Goal: Task Accomplishment & Management: Complete application form

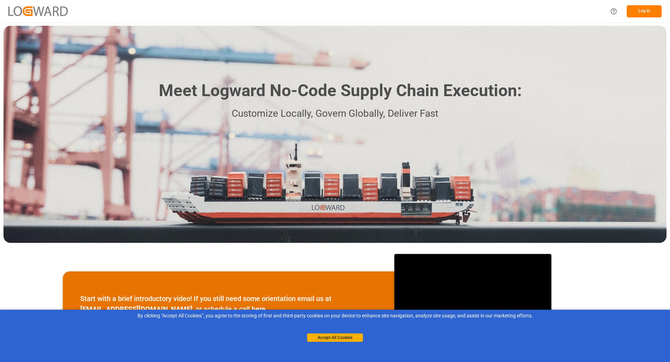
scroll to position [139, 0]
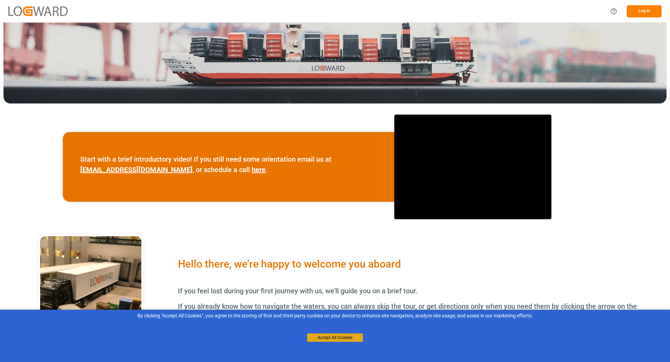
click at [330, 135] on button "Accept All Cookies" at bounding box center [335, 338] width 56 height 8
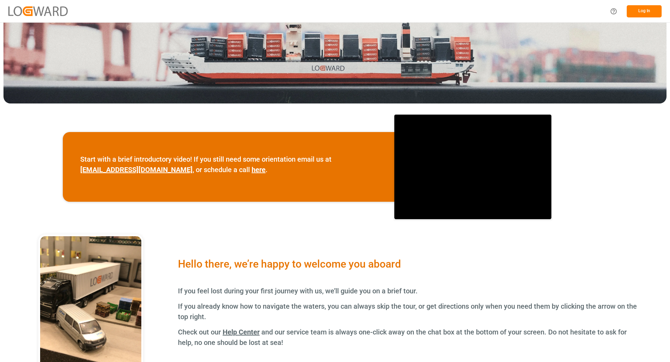
click at [333, 9] on button "Log In" at bounding box center [643, 11] width 35 height 12
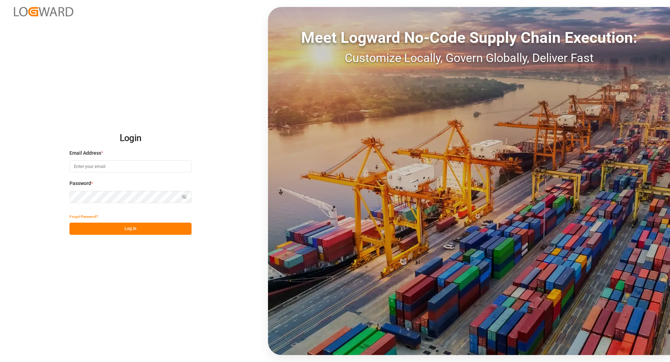
type input "[EMAIL_ADDRESS][DOMAIN_NAME]"
click at [128, 135] on button "Log In" at bounding box center [130, 229] width 122 height 12
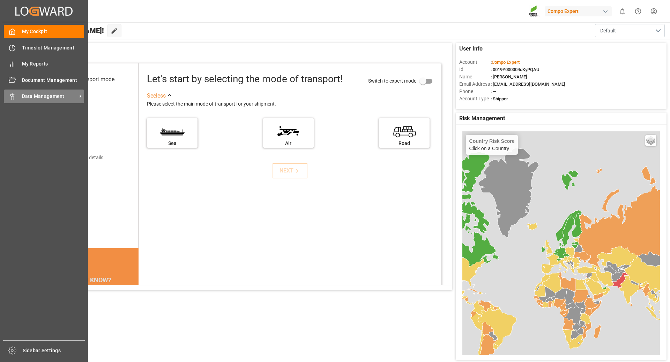
click at [33, 95] on span "Data Management" at bounding box center [49, 96] width 55 height 7
click at [22, 98] on span "Data Management" at bounding box center [49, 96] width 55 height 7
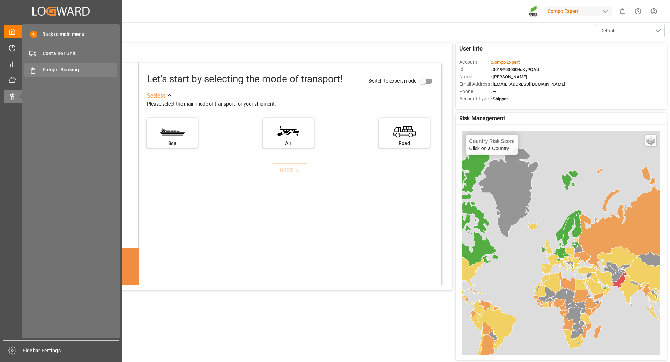
click at [57, 72] on span "Freight Booking" at bounding box center [80, 69] width 75 height 7
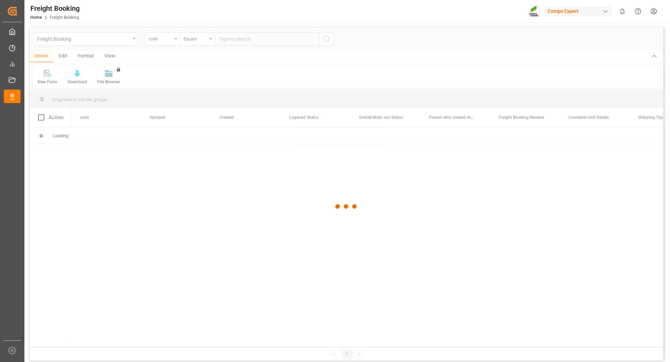
click at [175, 41] on div at bounding box center [346, 207] width 633 height 358
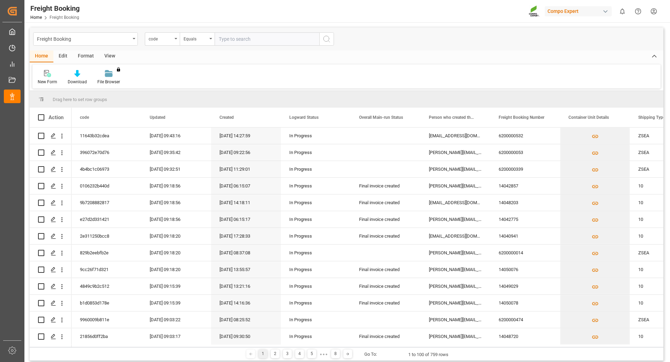
click at [175, 41] on div "code" at bounding box center [162, 38] width 35 height 13
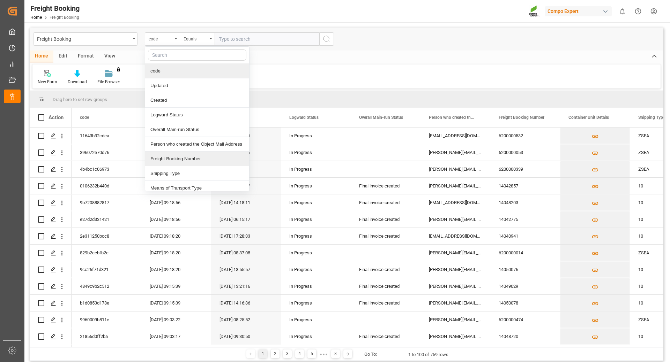
click at [165, 135] on div "Freight Booking Number" at bounding box center [197, 159] width 104 height 15
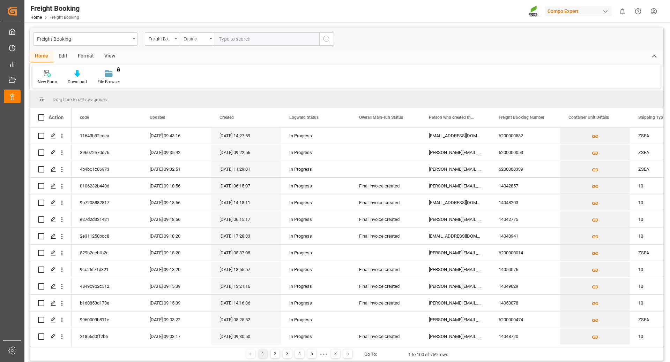
click at [232, 38] on input "text" at bounding box center [266, 38] width 105 height 13
type input "6200000457"
click at [327, 40] on icon "search button" at bounding box center [326, 39] width 8 height 8
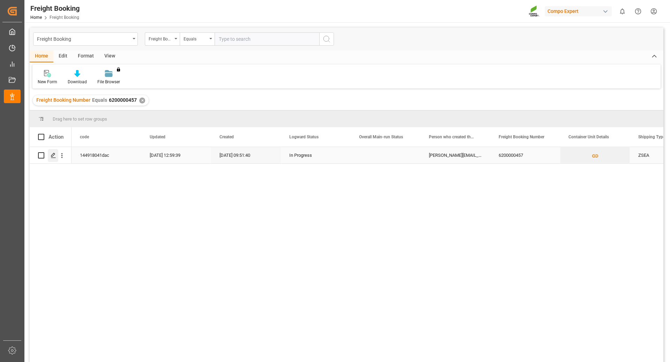
click at [52, 135] on polygon "Press SPACE to select this row." at bounding box center [52, 154] width 3 height 3
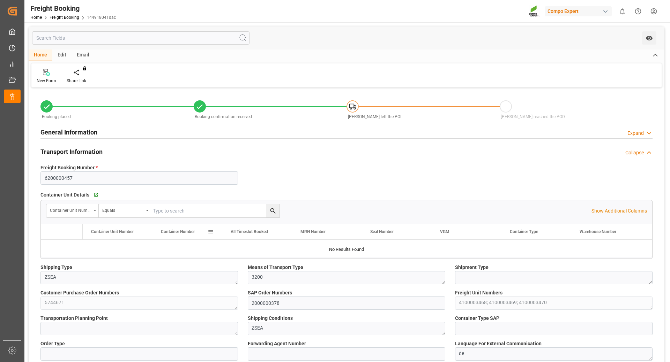
type input "Grimaldi"
type input "Grimaldi Group"
type input "9246607"
type input "BEANR"
type input "ARZAE"
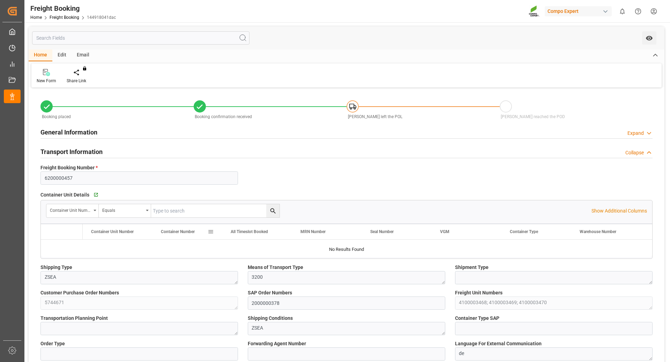
type input "0"
type input "106087.5"
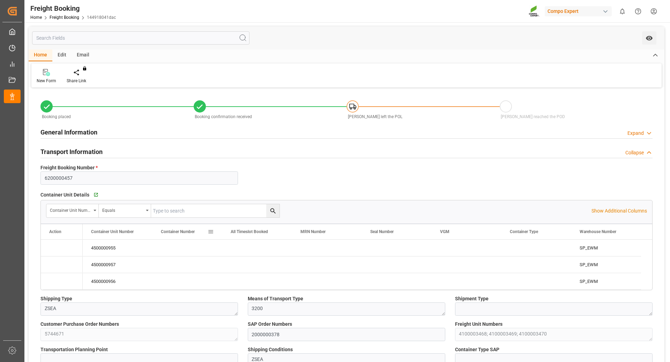
type input "01.09.2025 01:00"
type input "09.09.2025 01:00"
type input "05.10.2025 06:00"
type input "[DATE] 22:29"
type input "[DATE] 17:06"
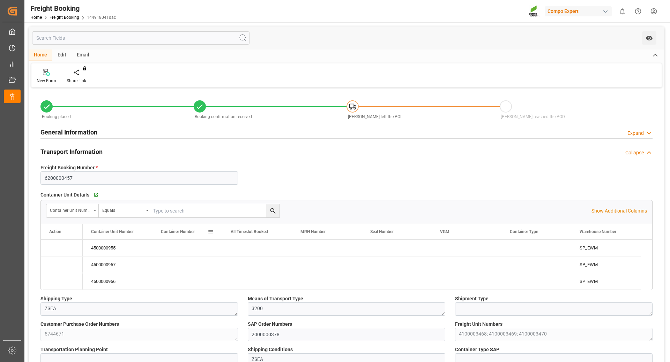
type input "11.08.2025 09:51"
type input "26.08.2025 20:38"
type input "26.08.2025 12:05"
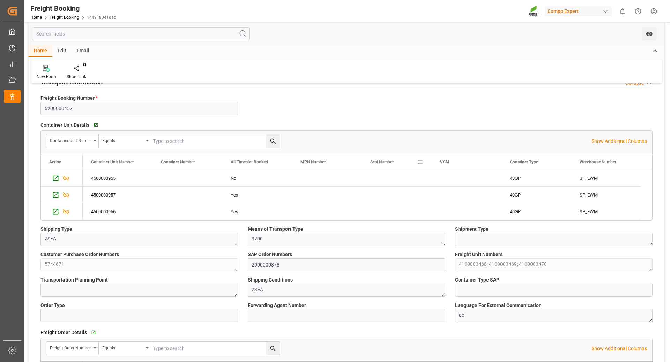
scroll to position [105, 0]
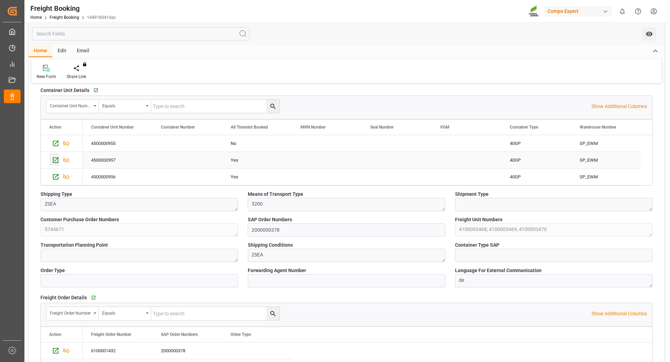
click at [57, 135] on icon "Press SPACE to select this row." at bounding box center [55, 160] width 7 height 7
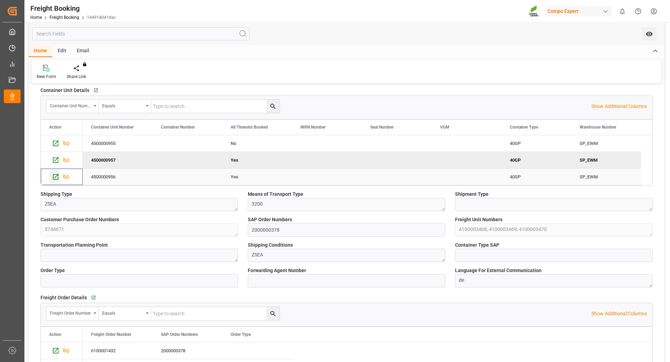
click at [54, 135] on icon "Press SPACE to select this row." at bounding box center [55, 176] width 7 height 7
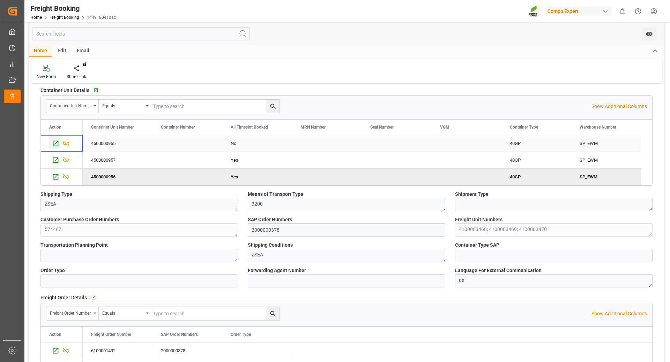
click at [52, 135] on icon "Press SPACE to select this row." at bounding box center [55, 143] width 7 height 7
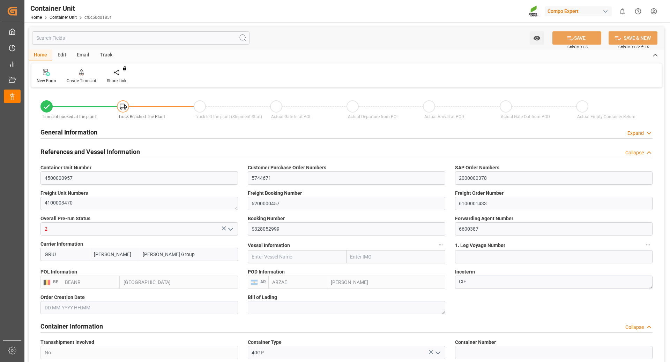
type input "[PERSON_NAME]"
type input "[PERSON_NAME] Group"
type input "BEANR"
type input "ARZAE"
type input "7"
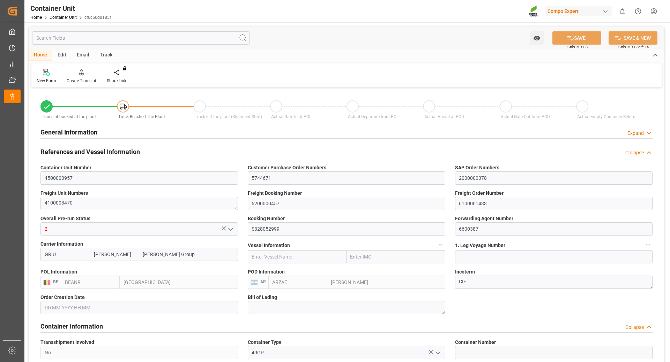
type input "0"
type input "8"
type input "0"
type input "42435"
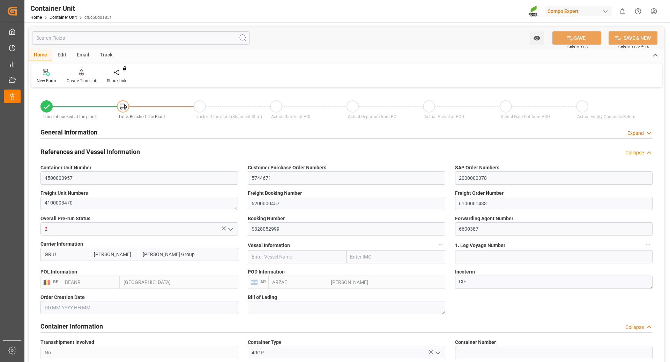
type input "BEANR"
type input "ARZAE"
type input "01.09.2025"
type input "[DATE] 22:29"
type input "09.09.2025 23:27"
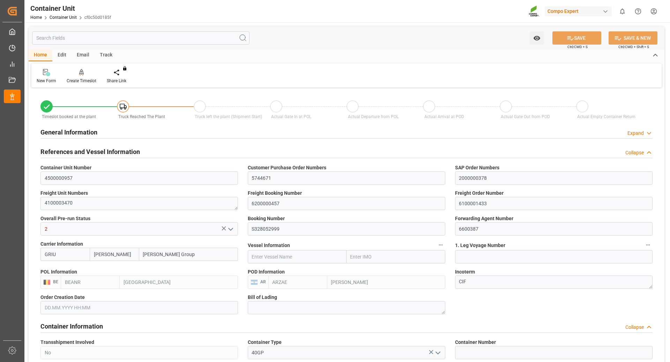
type input "[DATE] 17:06"
type input "05.10.2025 17:34"
click at [78, 77] on div "Create Timeslot" at bounding box center [81, 76] width 40 height 15
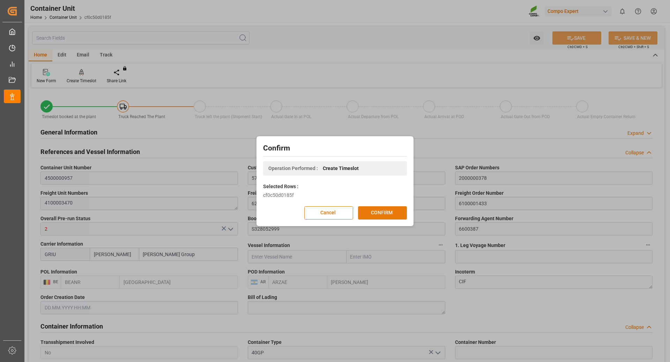
click at [377, 216] on button "CONFIRM" at bounding box center [382, 212] width 49 height 13
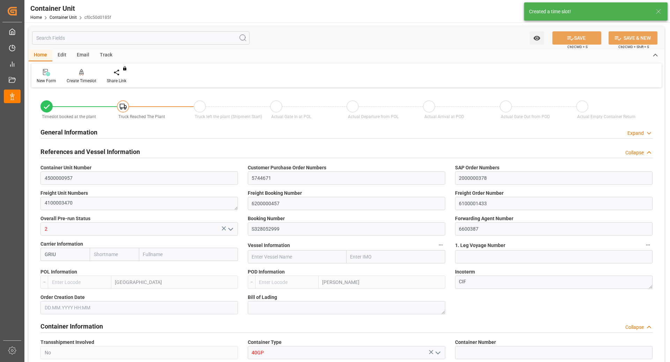
type input "Grimaldi"
type input "Grimaldi Group"
type input "BEANR"
type input "ARZAE"
type input "7"
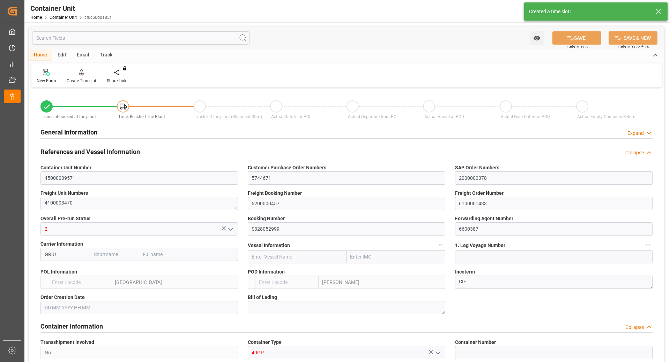
type input "0"
type input "8"
type input "0"
type input "42435"
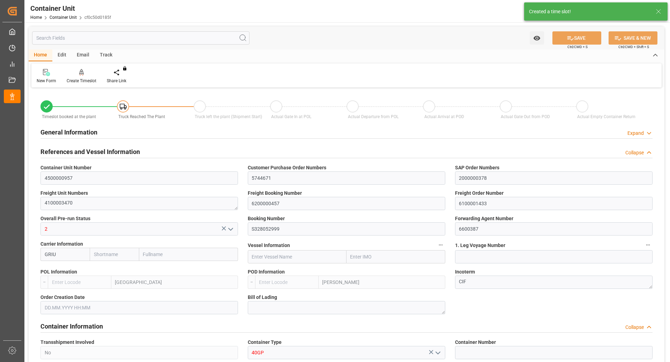
type input "BEANR"
type input "ARZAE"
type input "[DATE]"
type input "[DATE] 22:29"
type input "[DATE] 23:27"
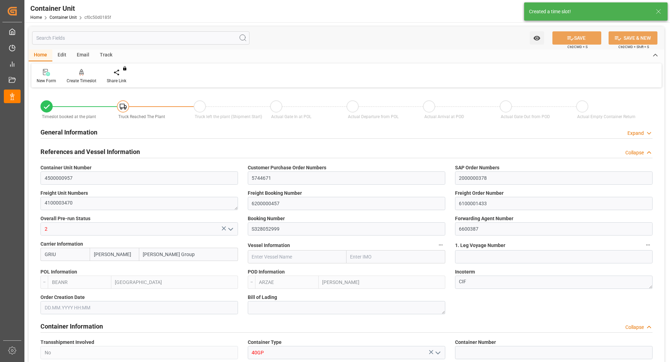
type input "[DATE] 17:06"
type input "[DATE] 17:34"
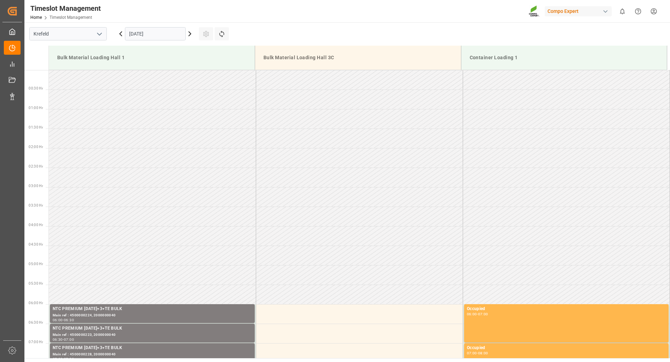
scroll to position [347, 0]
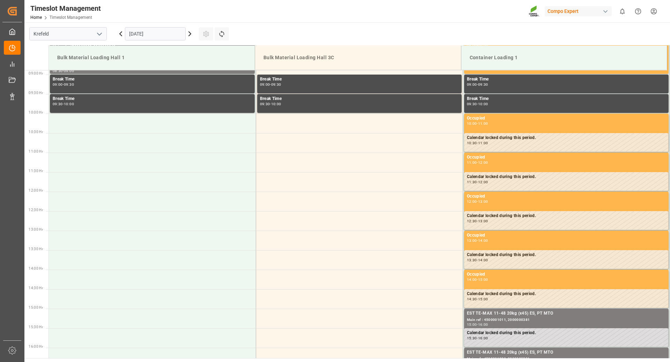
click at [174, 34] on input "03.09.2025" at bounding box center [155, 33] width 61 height 13
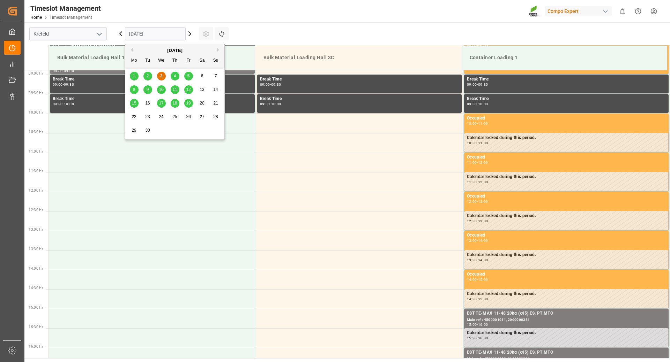
click at [134, 103] on span "15" at bounding box center [133, 103] width 5 height 5
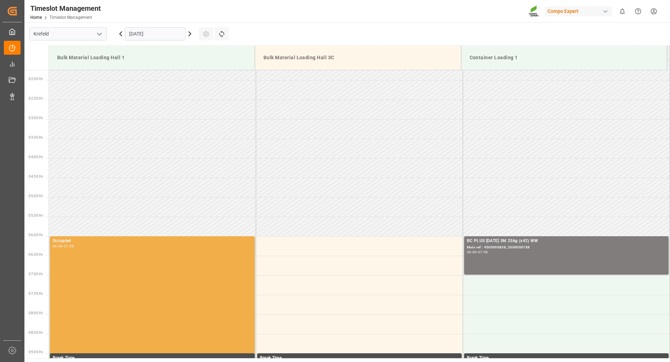
scroll to position [173, 0]
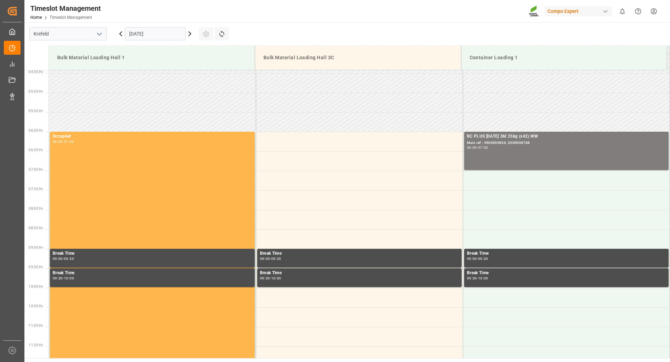
click at [165, 35] on input "15.09.2025" at bounding box center [155, 33] width 61 height 13
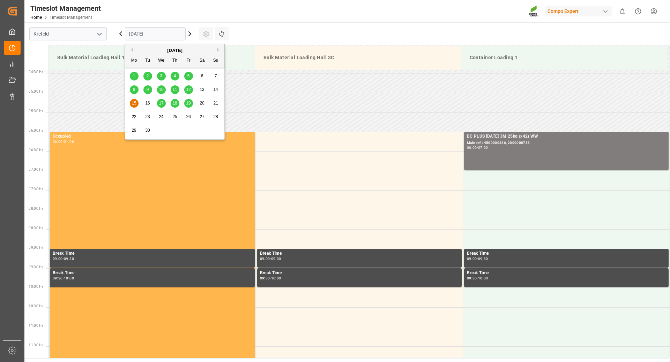
click at [146, 103] on span "16" at bounding box center [147, 103] width 5 height 5
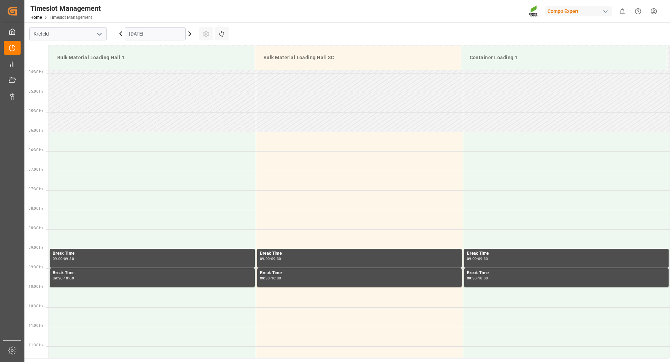
scroll to position [33, 0]
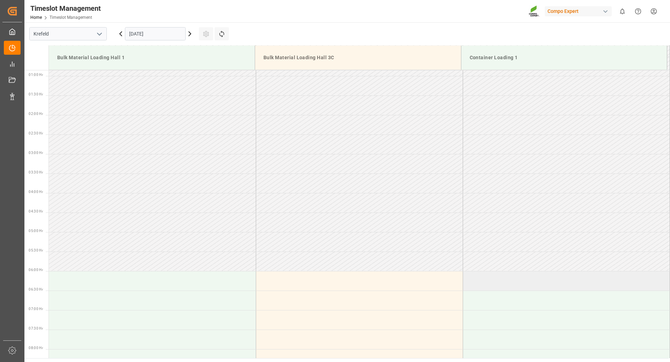
click at [482, 285] on td at bounding box center [565, 281] width 207 height 20
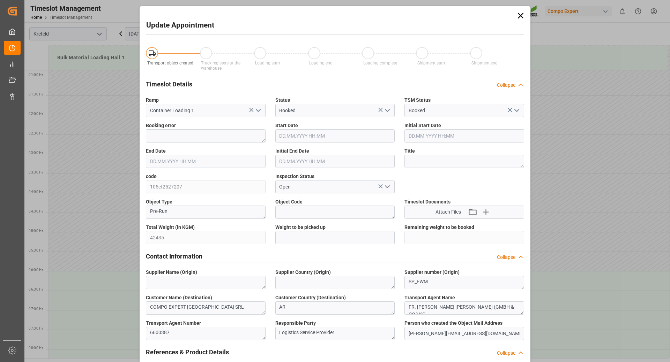
type input "42435"
type input "0"
type input "16.09.2025 06:00"
type input "16.09.2025 06:30"
type input "03.09.2025 07:50"
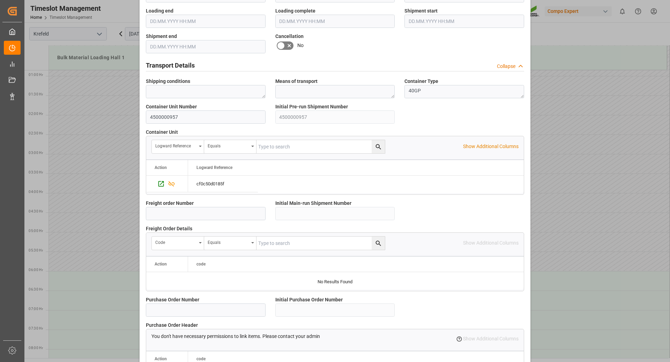
scroll to position [557, 0]
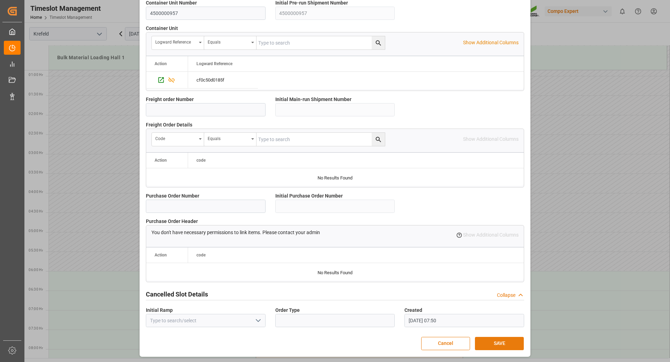
click at [493, 342] on button "SAVE" at bounding box center [499, 343] width 49 height 13
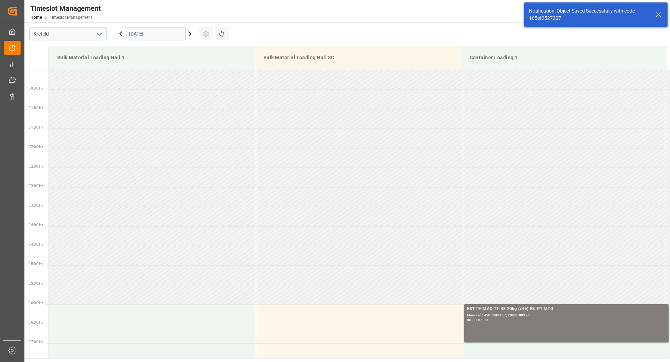
scroll to position [191, 0]
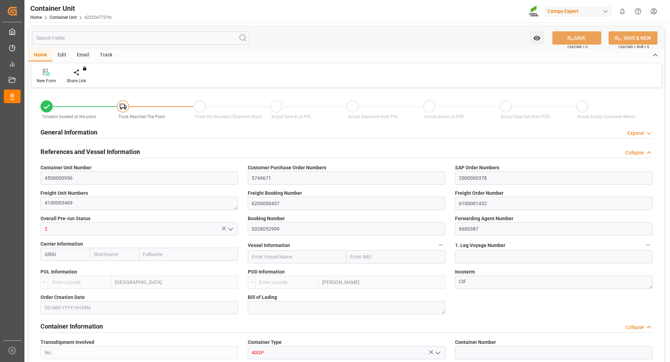
type input "[PERSON_NAME]"
type input "[PERSON_NAME] Group"
type input "BEANR"
type input "ARZAE"
type input "7"
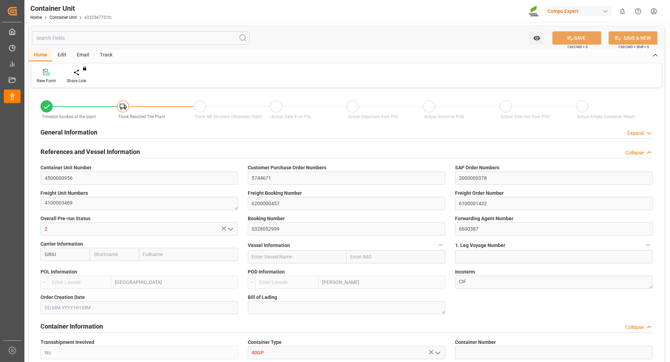
type input "0"
type input "8"
type input "0"
type input "21217.5"
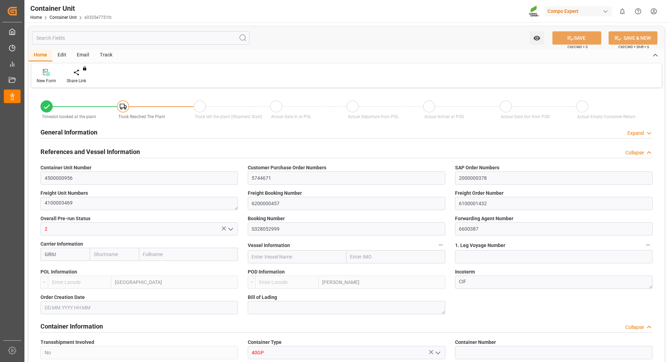
type input "BEANR"
type input "ARZAE"
type input "01.09.2025"
type input "[DATE] 22:29"
type input "09.09.2025 23:27"
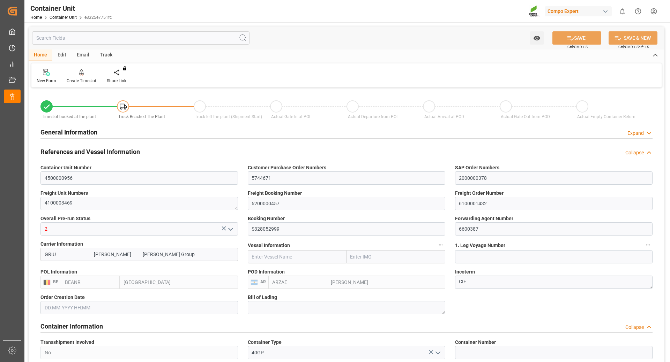
type input "19.10.2025 17:06"
type input "05.10.2025 17:34"
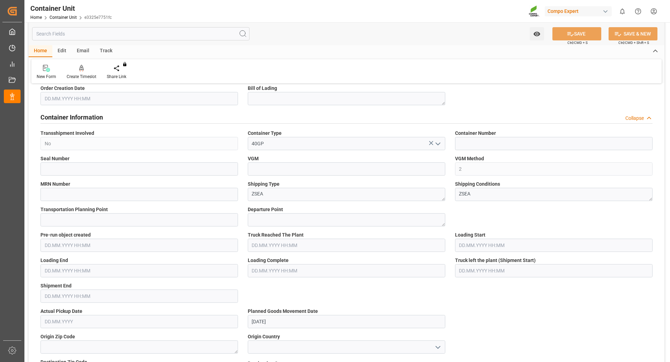
scroll to position [174, 0]
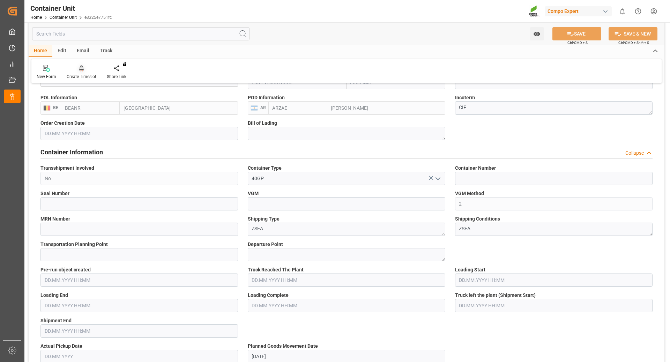
click at [80, 75] on div "Create Timeslot" at bounding box center [82, 77] width 30 height 6
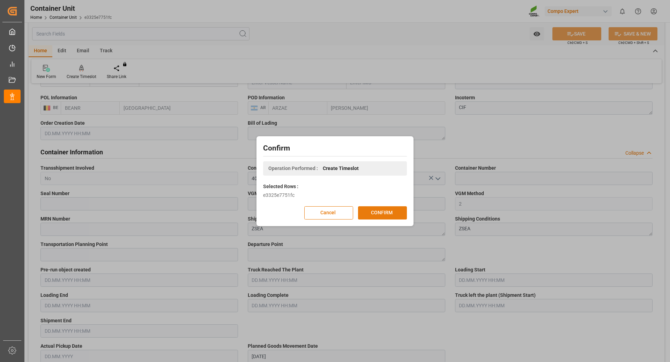
click at [378, 210] on button "CONFIRM" at bounding box center [382, 212] width 49 height 13
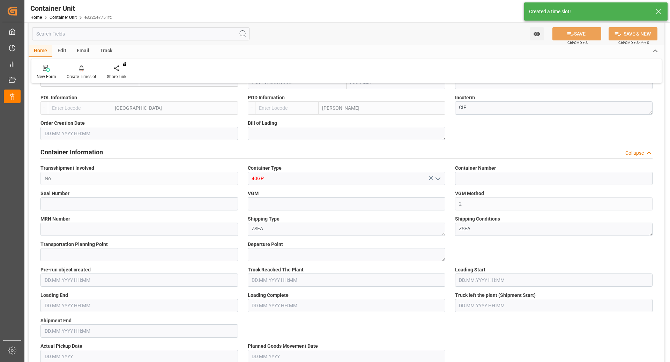
type input "[PERSON_NAME]"
type input "[PERSON_NAME] Group"
type input "BEANR"
type input "ARZAE"
type input "7"
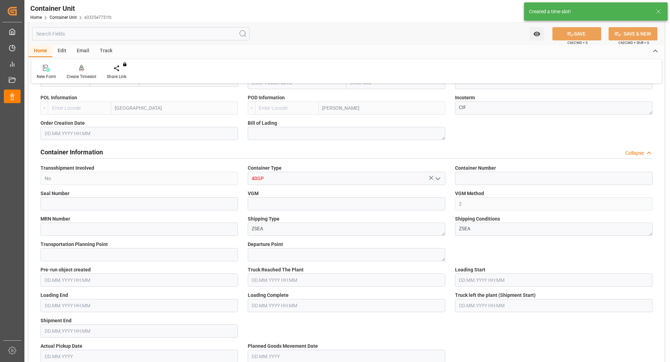
type input "0"
type input "8"
type input "0"
type input "21217.5"
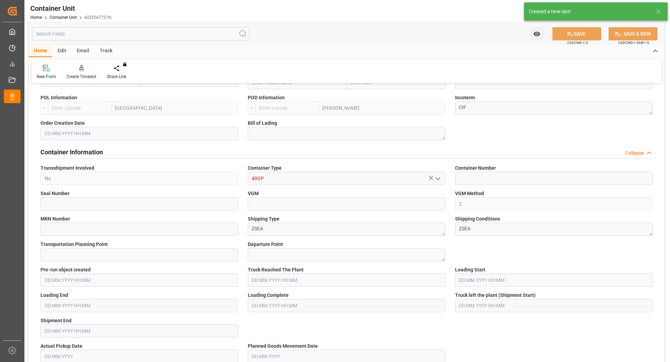
type input "BEANR"
type input "ARZAE"
type input "01.09.2025"
type input "23.09.2025 22:29"
type input "09.09.2025 23:27"
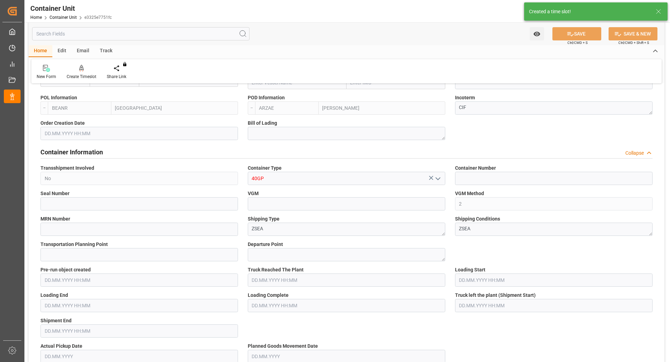
type input "19.10.2025 17:06"
type input "05.10.2025 17:34"
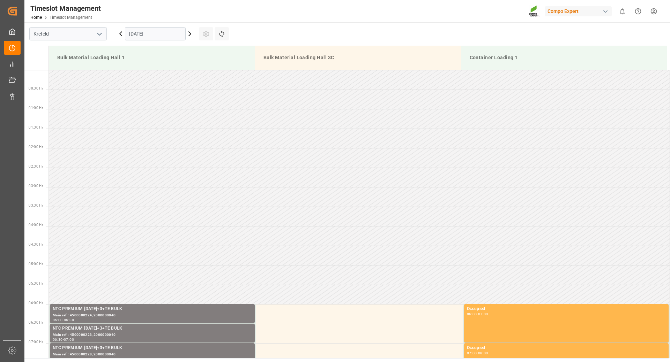
scroll to position [347, 0]
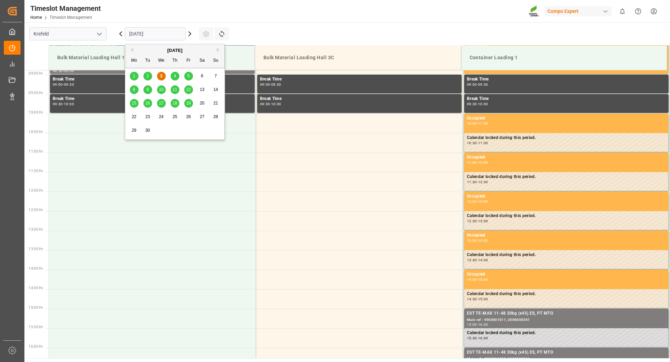
click at [166, 37] on input "[DATE]" at bounding box center [155, 33] width 61 height 13
click at [149, 104] on span "16" at bounding box center [147, 103] width 5 height 5
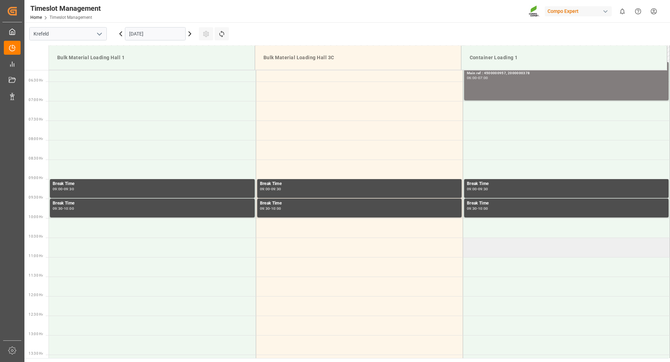
scroll to position [207, 0]
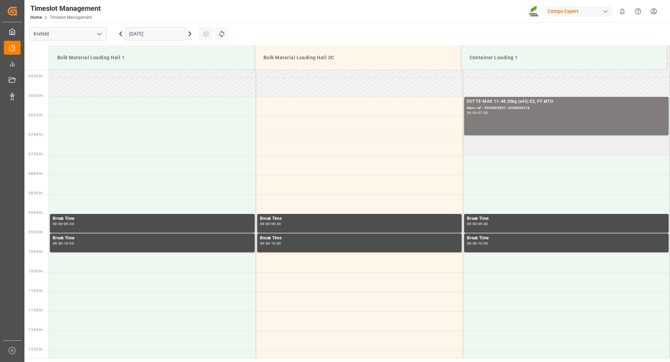
click at [482, 149] on td at bounding box center [565, 146] width 207 height 20
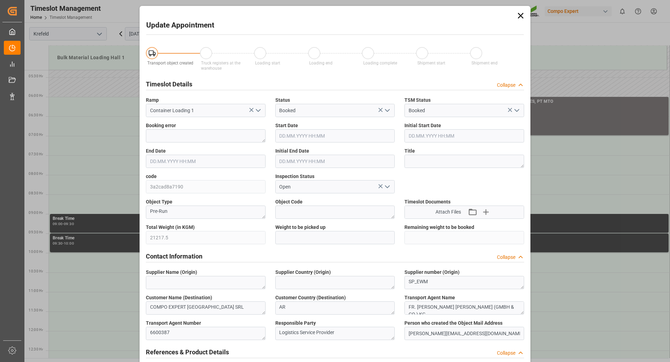
type input "21217.5"
type input "0"
type input "[DATE] 07:00"
type input "[DATE] 07:30"
type input "[DATE] 07:52"
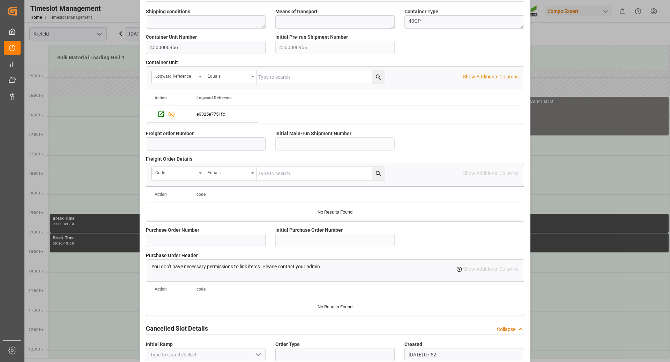
scroll to position [557, 0]
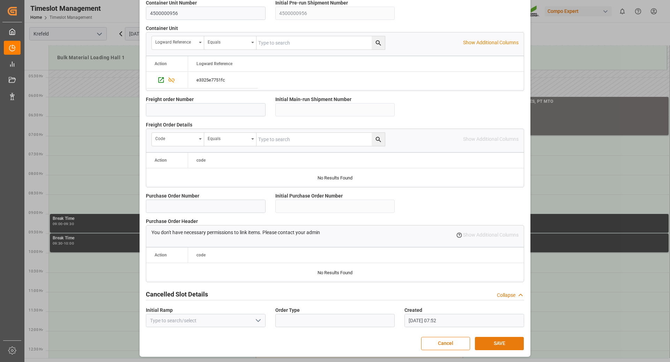
click at [497, 344] on button "SAVE" at bounding box center [499, 343] width 49 height 13
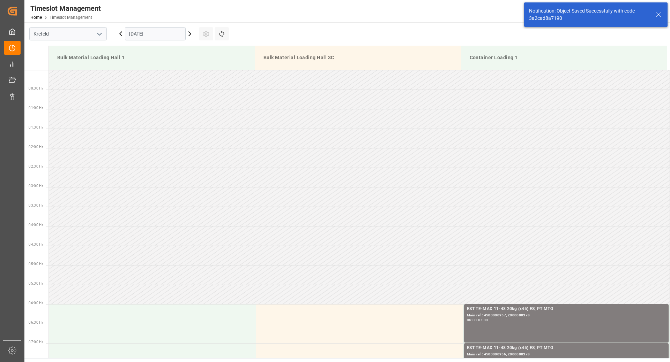
scroll to position [230, 0]
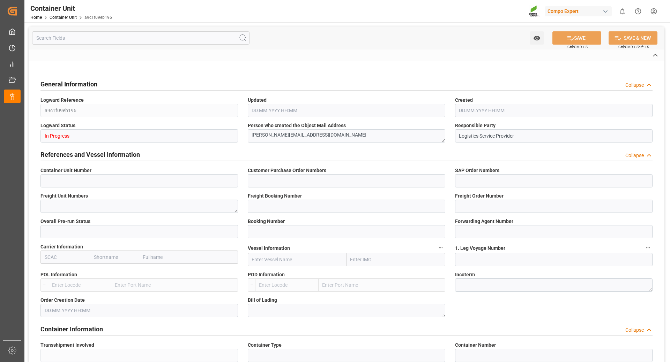
type input "4500000955"
type input "5744671"
type input "2000000378"
type textarea "4100003468"
type input "6200000457"
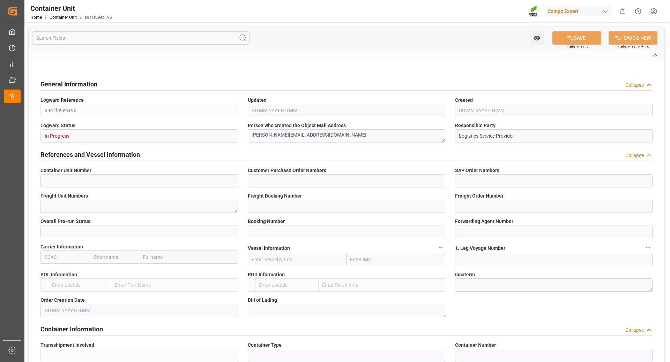
type input "6100001431"
type input "2"
type input "S328052999"
type input "6600387"
type input "GRIU"
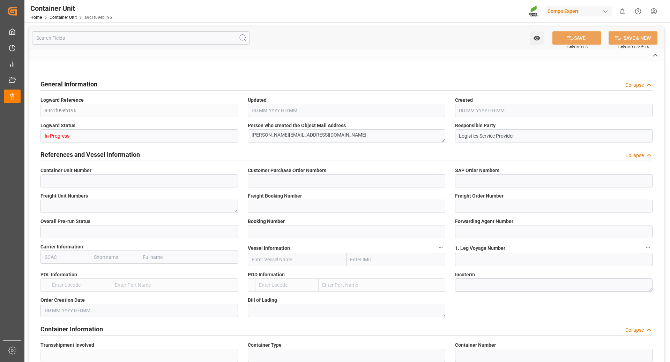
type input "[GEOGRAPHIC_DATA]"
type input "[PERSON_NAME]"
type textarea "CIF"
type input "No"
type input "40GP"
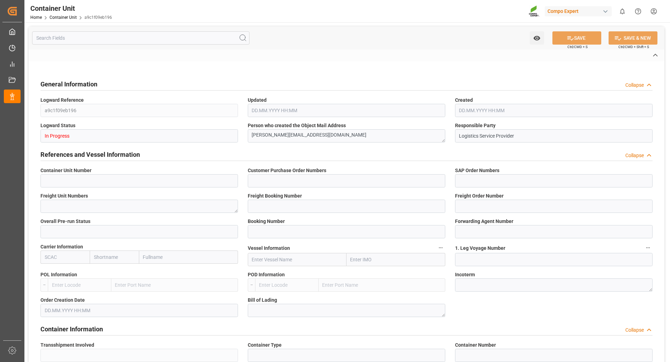
type input "2"
type textarea "ZSEA"
type textarea "1429"
type input "Argentina"
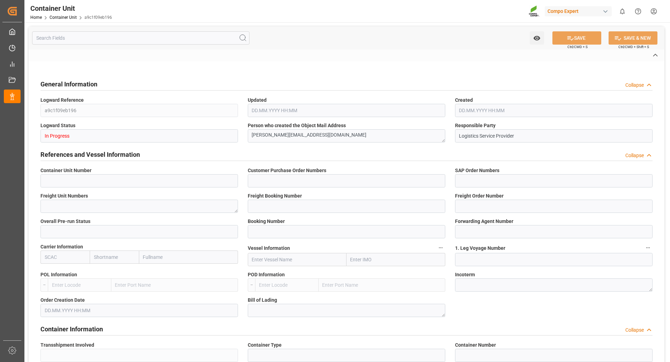
type input "EUR"
type textarea "3200"
type textarea "EST TE-MAX 11-48 20kg (x45) ES, PT MTO"
type textarea "4306902899"
type input "ANTWERPEN"
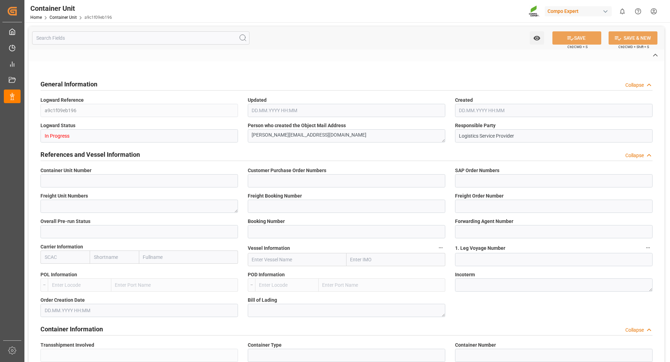
type input "ZARATE"
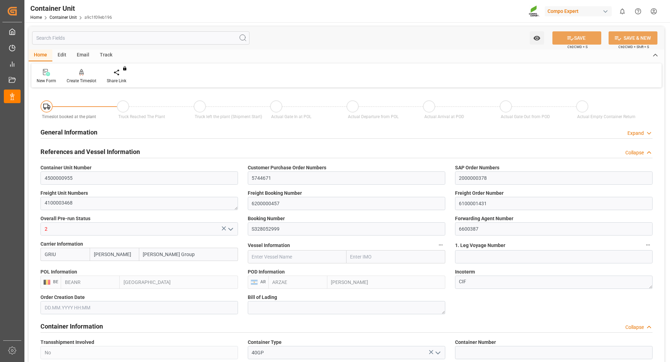
type input "Grimaldi"
type input "Grimaldi Group"
type input "BEANR"
type input "ARZAE"
type input "7"
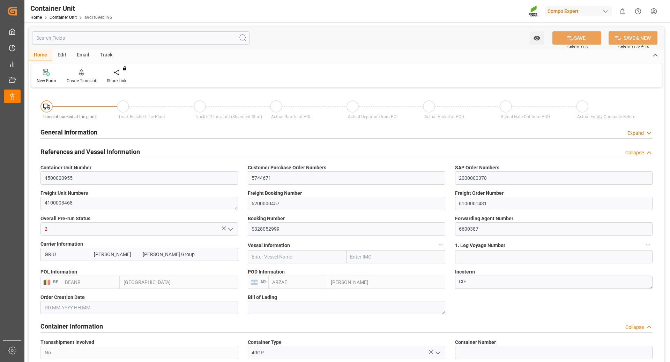
type input "0"
type input "8"
type input "0"
type input "42435"
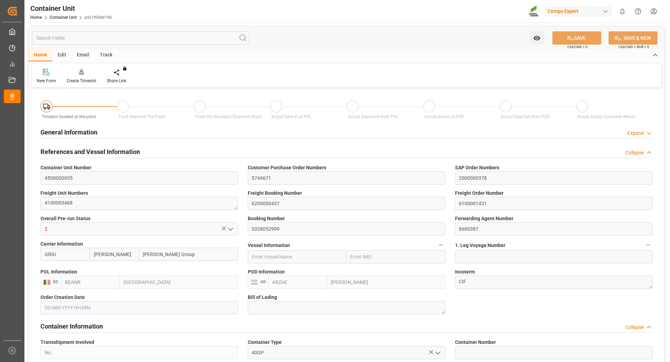
type input "BEANR"
type input "ARZAE"
type input "01.09.2025"
type input "23.09.2025 22:29"
type input "09.09.2025 23:27"
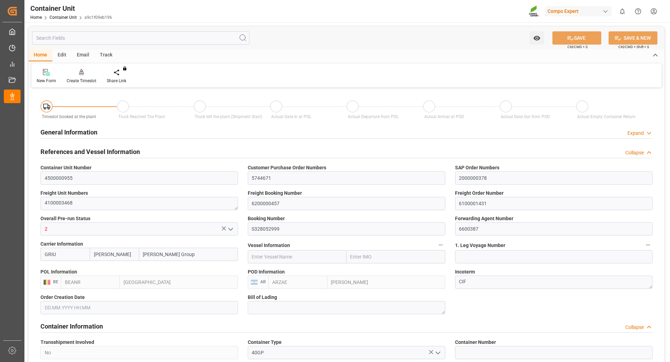
type input "19.10.2025 17:06"
type input "05.10.2025 17:34"
click at [78, 78] on div "Create Timeslot" at bounding box center [82, 81] width 30 height 6
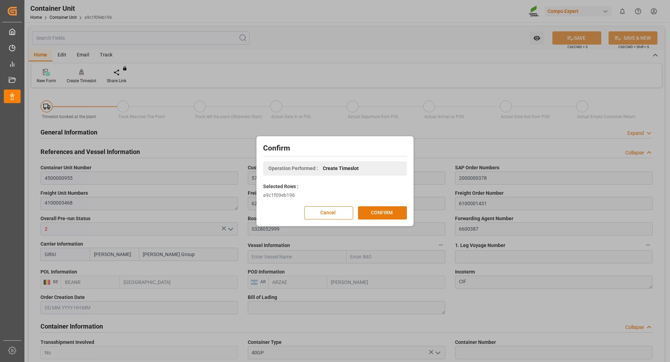
click at [384, 213] on button "CONFIRM" at bounding box center [382, 212] width 49 height 13
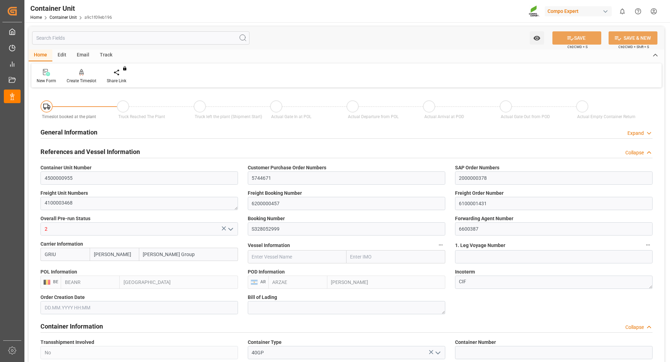
type input "Grimaldi"
type input "Grimaldi Group"
type input "BEANR"
type input "ARZAE"
type input "7"
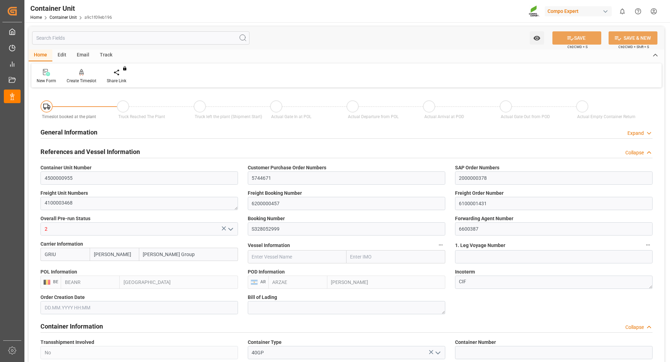
type input "0"
type input "8"
type input "0"
type input "42435"
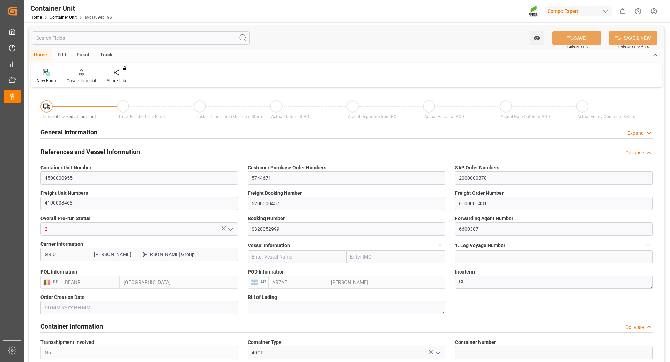
type input "BEANR"
type input "ARZAE"
type input "01.09.2025"
type input "23.09.2025 22:29"
type input "09.09.2025 23:27"
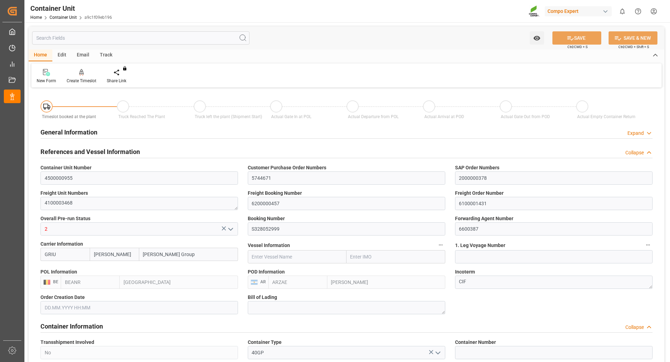
type input "19.10.2025 17:06"
type input "05.10.2025 17:34"
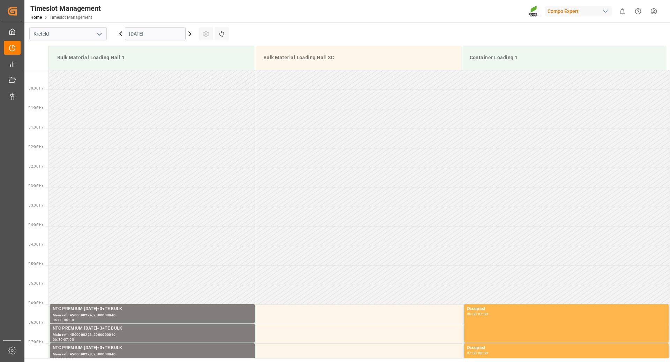
scroll to position [347, 0]
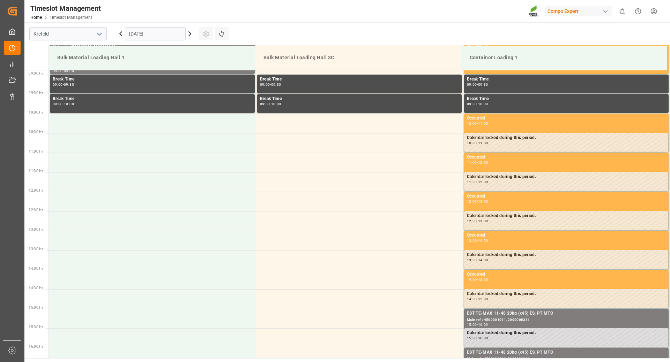
click at [164, 32] on input "[DATE]" at bounding box center [155, 33] width 61 height 13
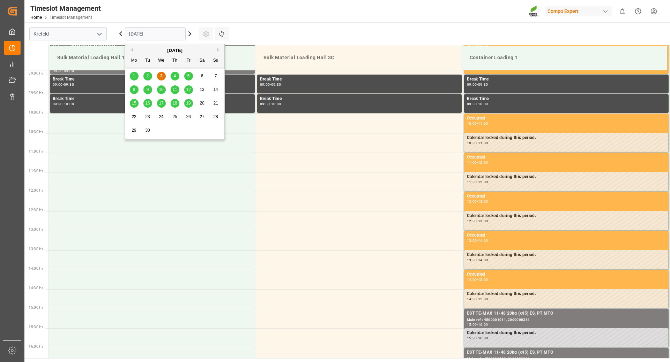
click at [145, 105] on span "16" at bounding box center [147, 103] width 5 height 5
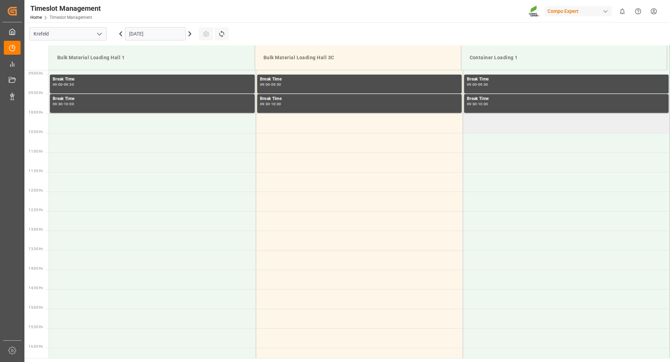
scroll to position [207, 0]
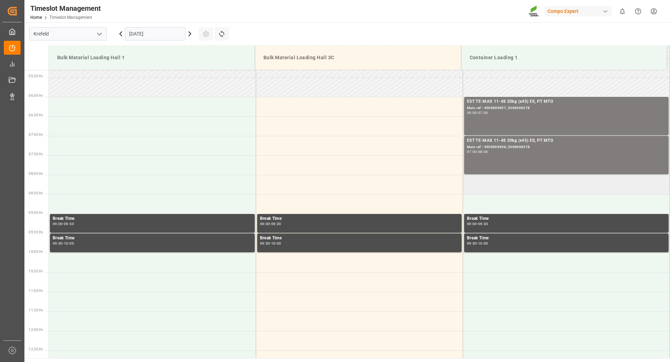
click at [482, 188] on td at bounding box center [565, 185] width 207 height 20
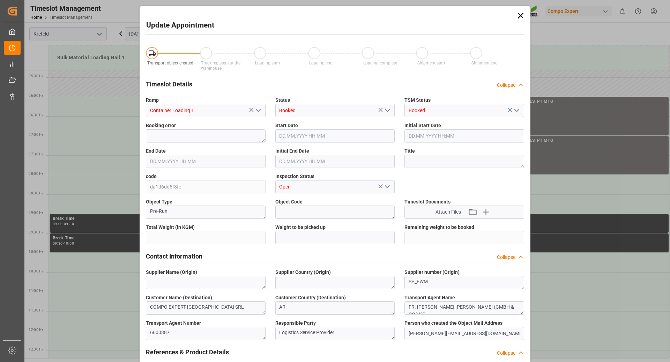
type input "42435"
type input "0"
type input "[DATE] 08:00"
type input "[DATE] 08:30"
type input "[DATE] 07:52"
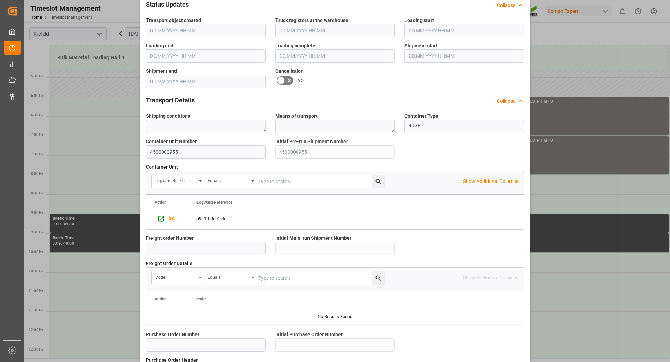
scroll to position [557, 0]
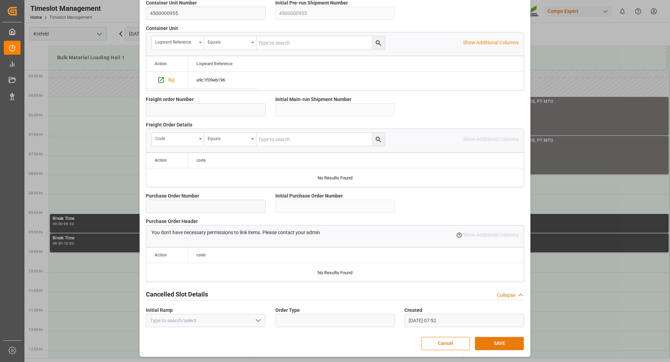
click at [494, 343] on button "SAVE" at bounding box center [499, 343] width 49 height 13
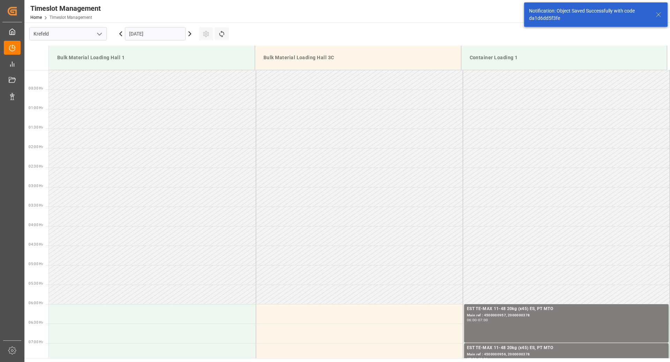
scroll to position [244, 0]
